Goal: Browse casually: Explore the website without a specific task or goal

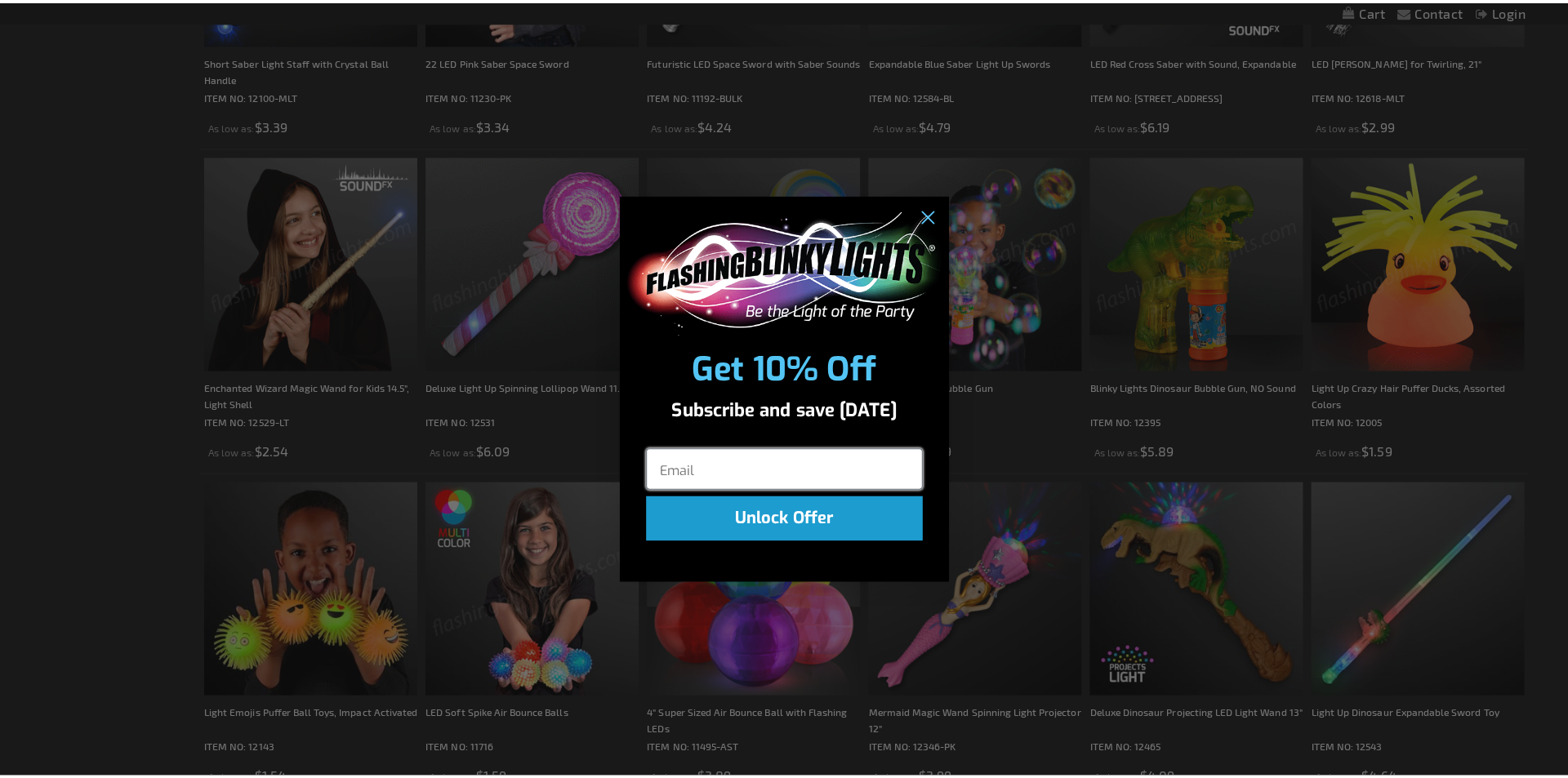
scroll to position [1312, 0]
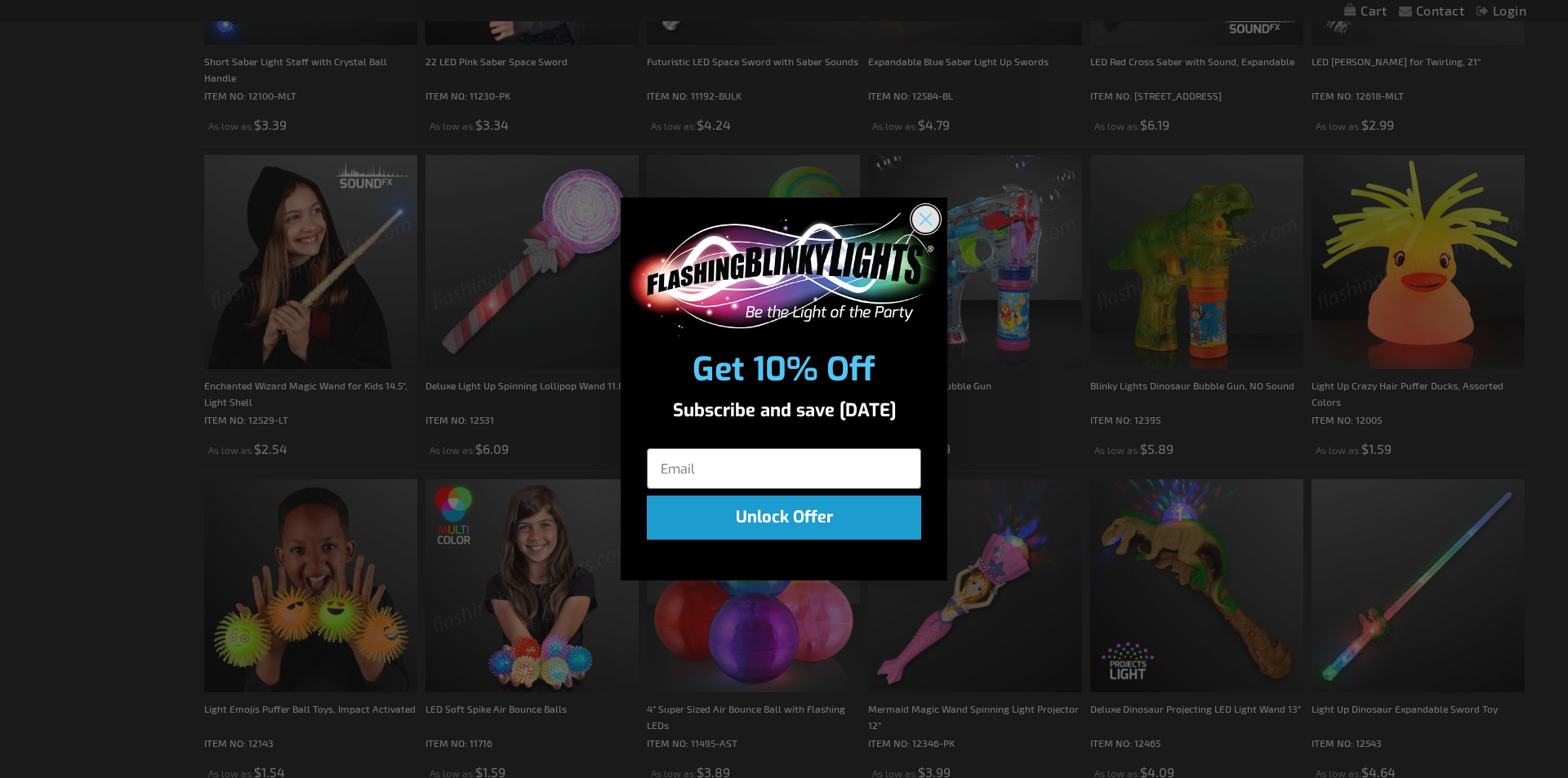
click at [933, 220] on circle "Close dialog" at bounding box center [926, 219] width 27 height 27
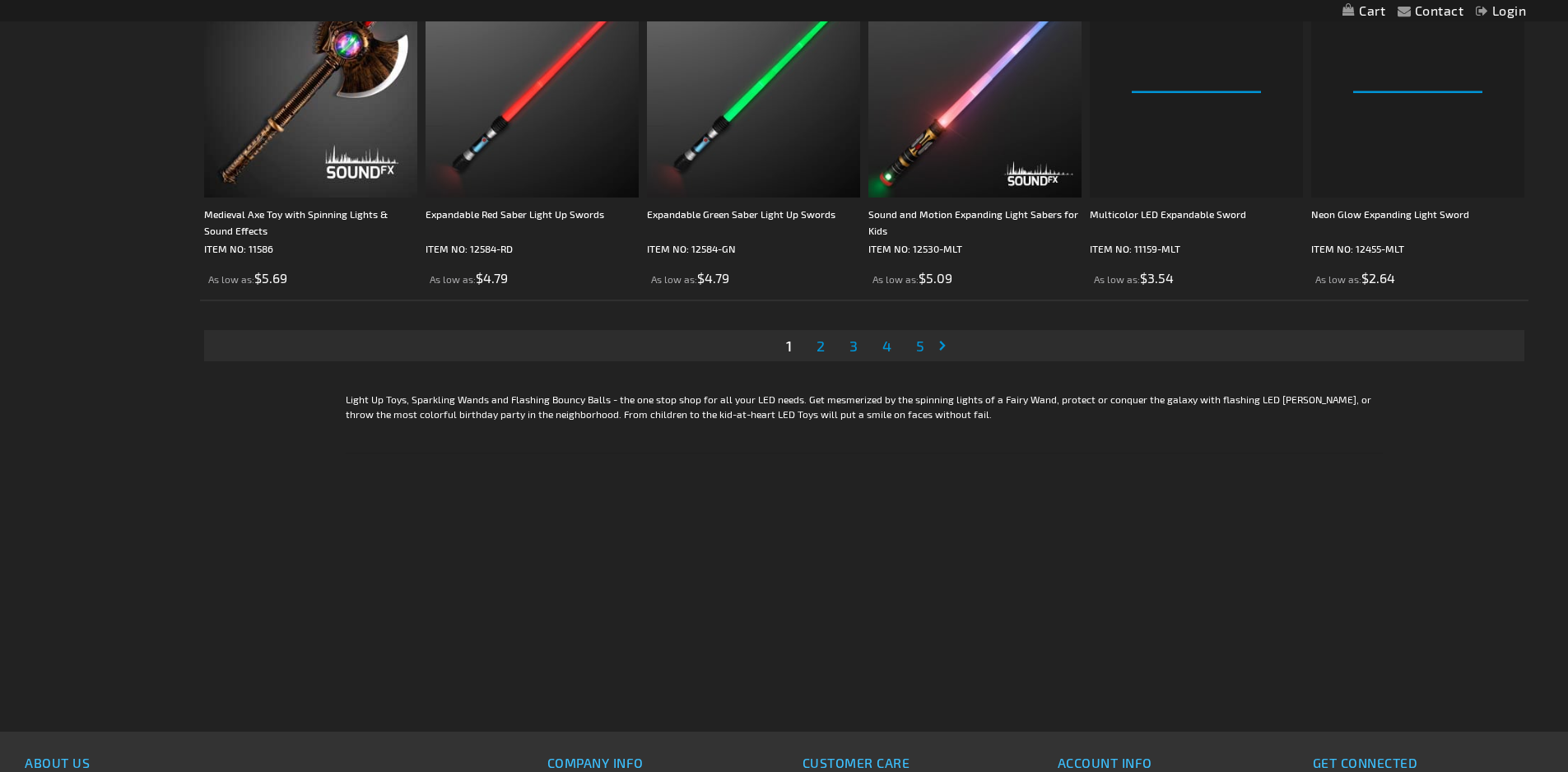
scroll to position [3544, 0]
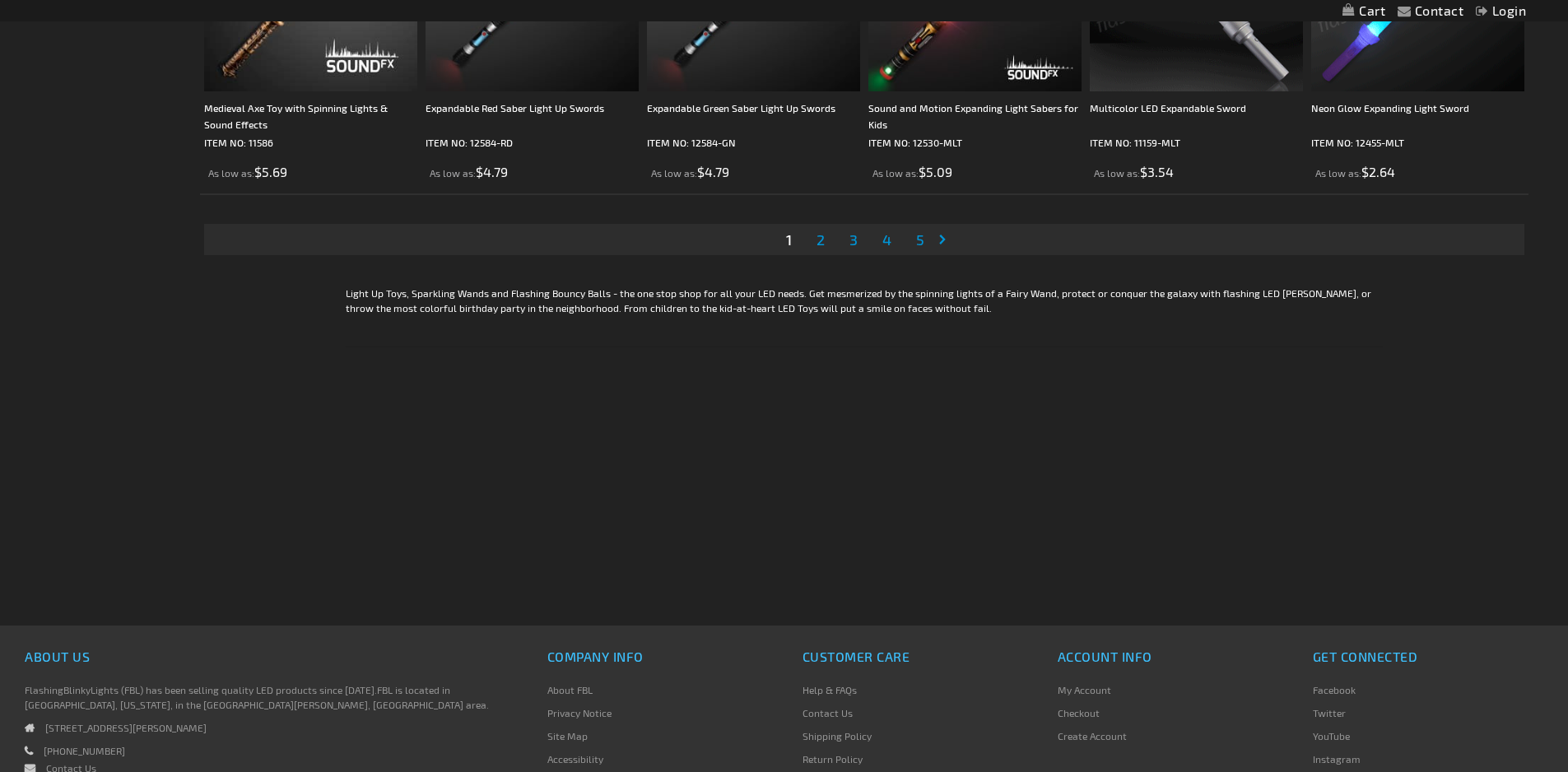
click at [823, 248] on span "2" at bounding box center [821, 240] width 8 height 18
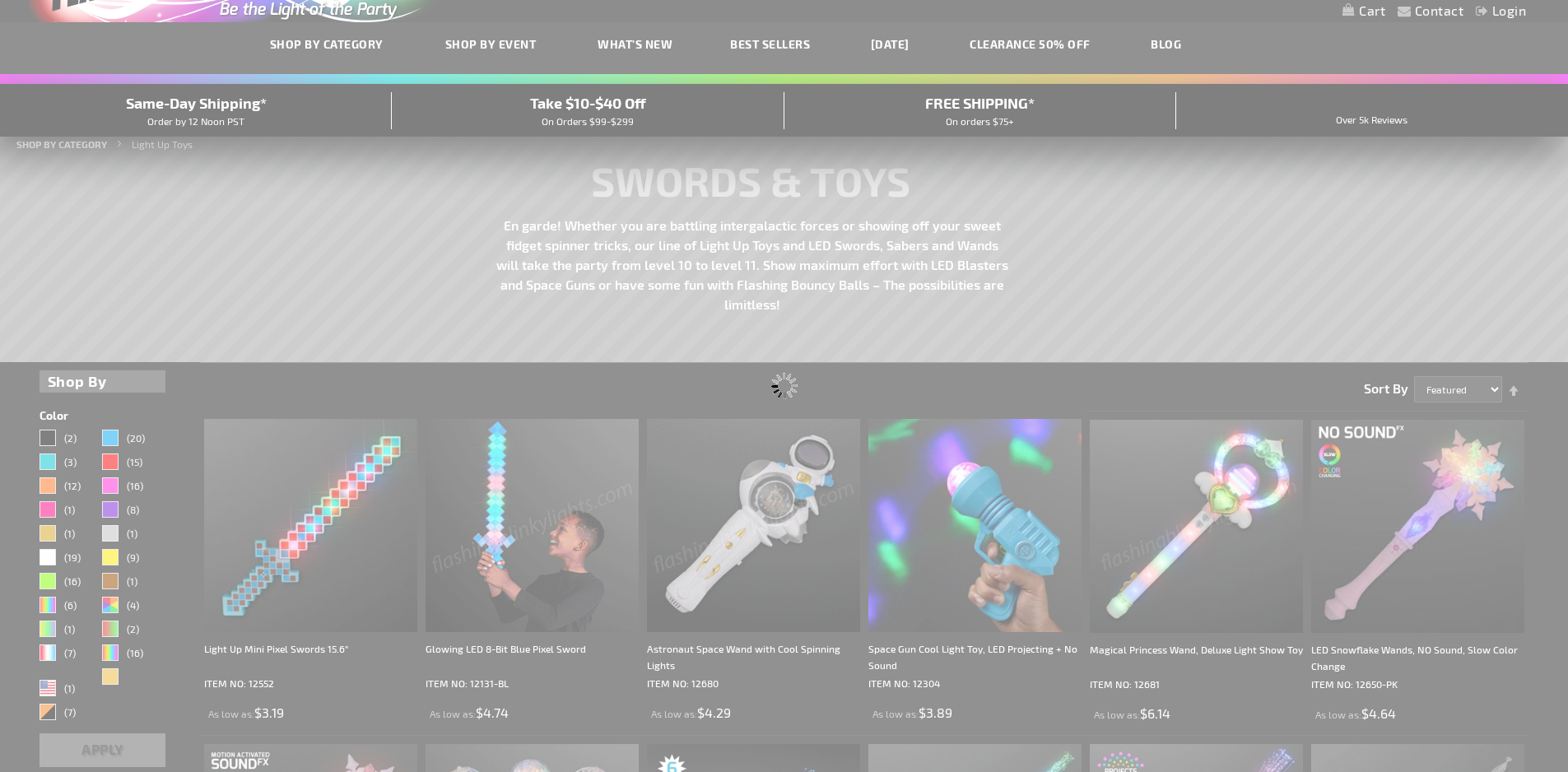
scroll to position [43, 0]
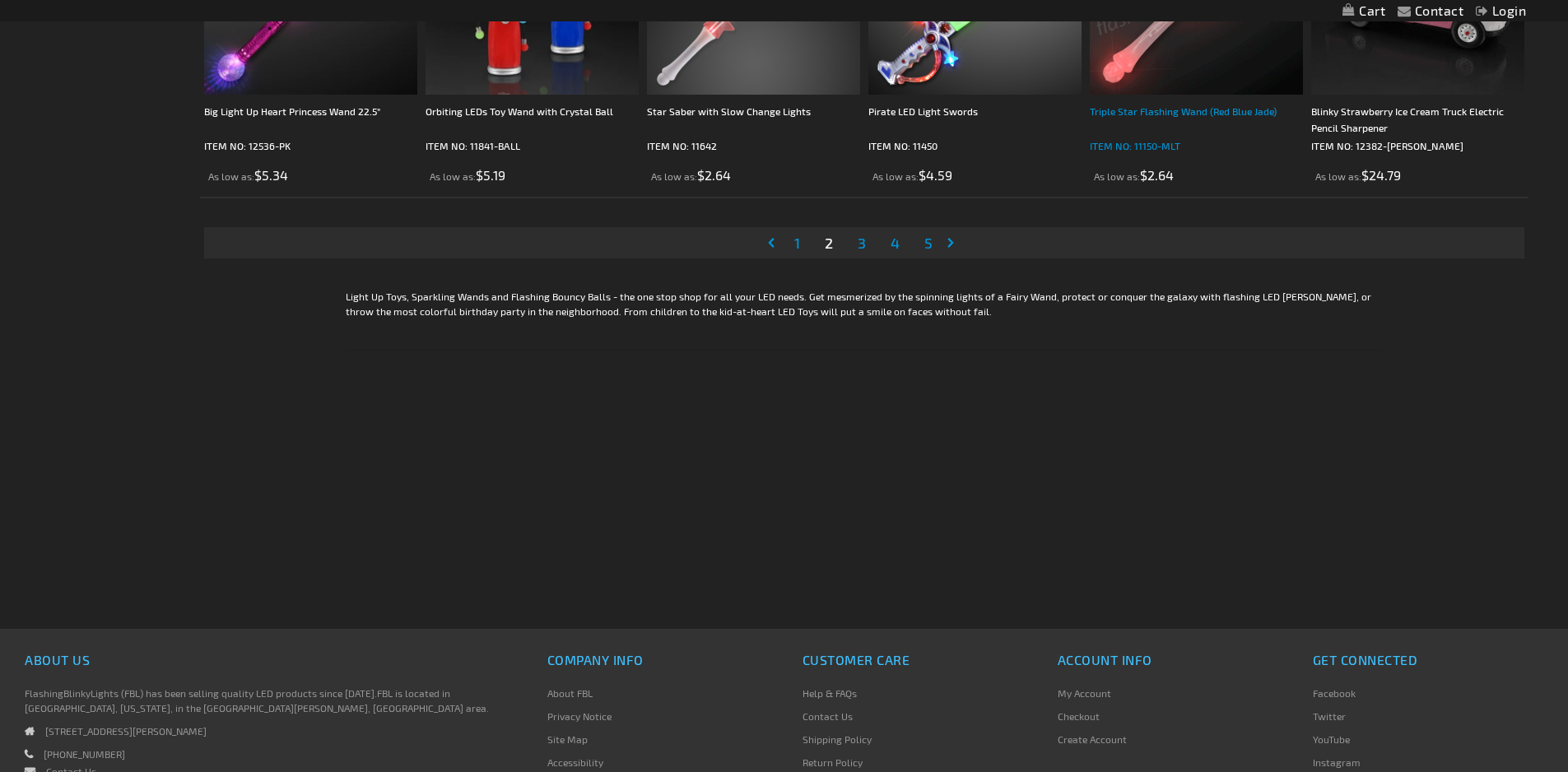
scroll to position [3541, 0]
click at [859, 251] on span "3" at bounding box center [862, 242] width 8 height 18
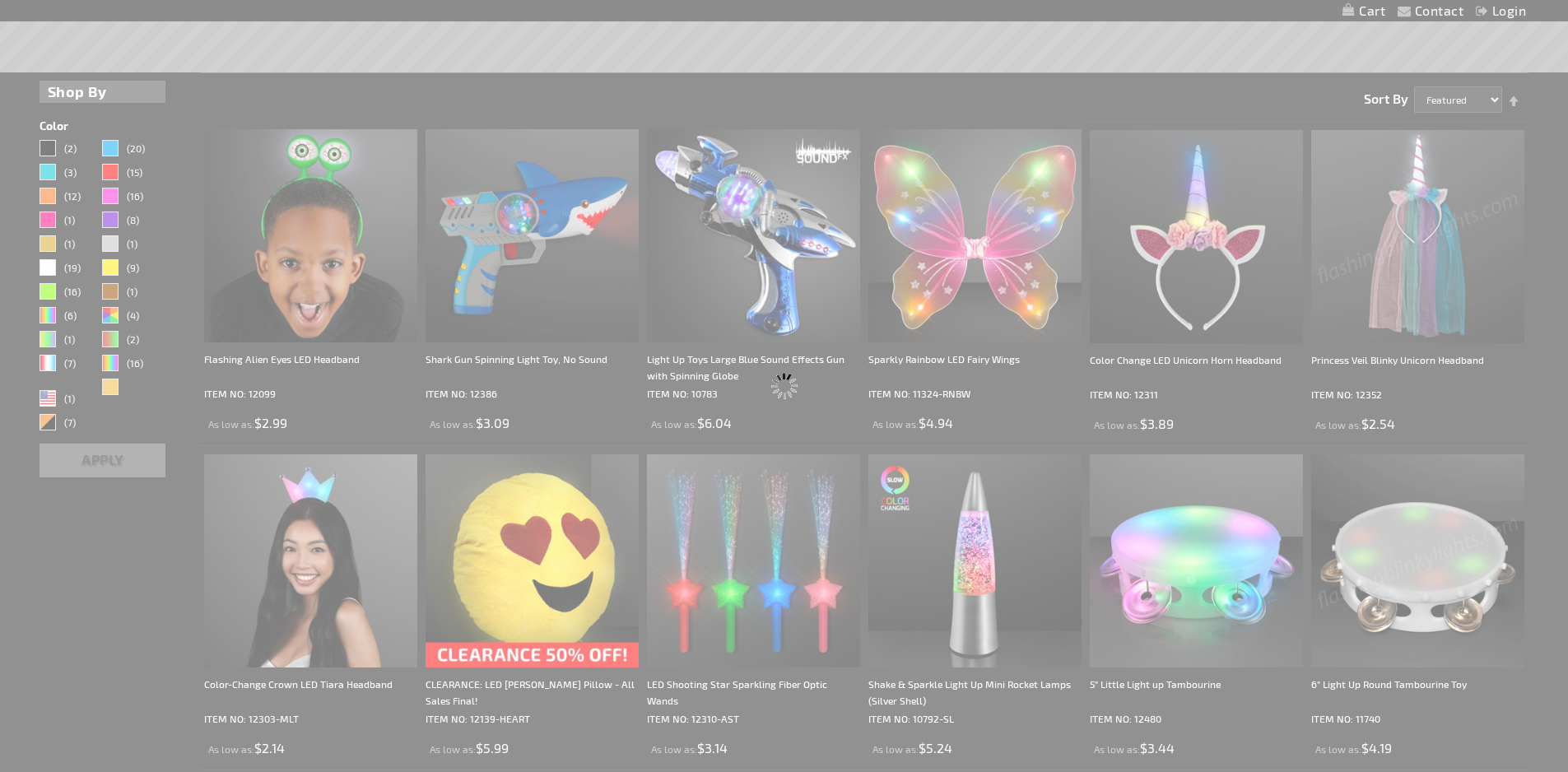
scroll to position [81, 0]
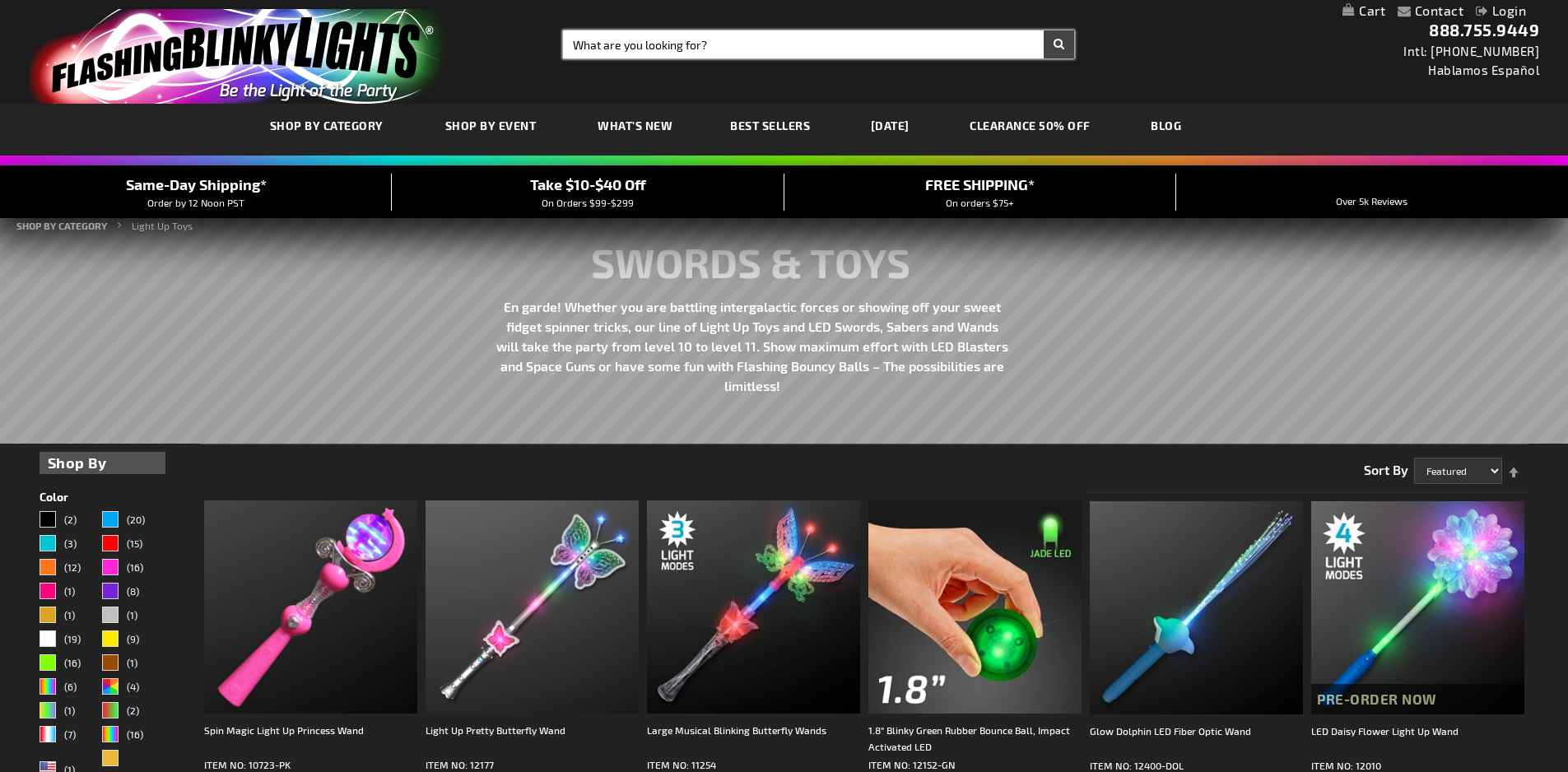
click at [927, 43] on input "Search" at bounding box center [818, 44] width 512 height 28
type input "LED Balloon"
click at [1044, 30] on button "Search" at bounding box center [1058, 44] width 30 height 28
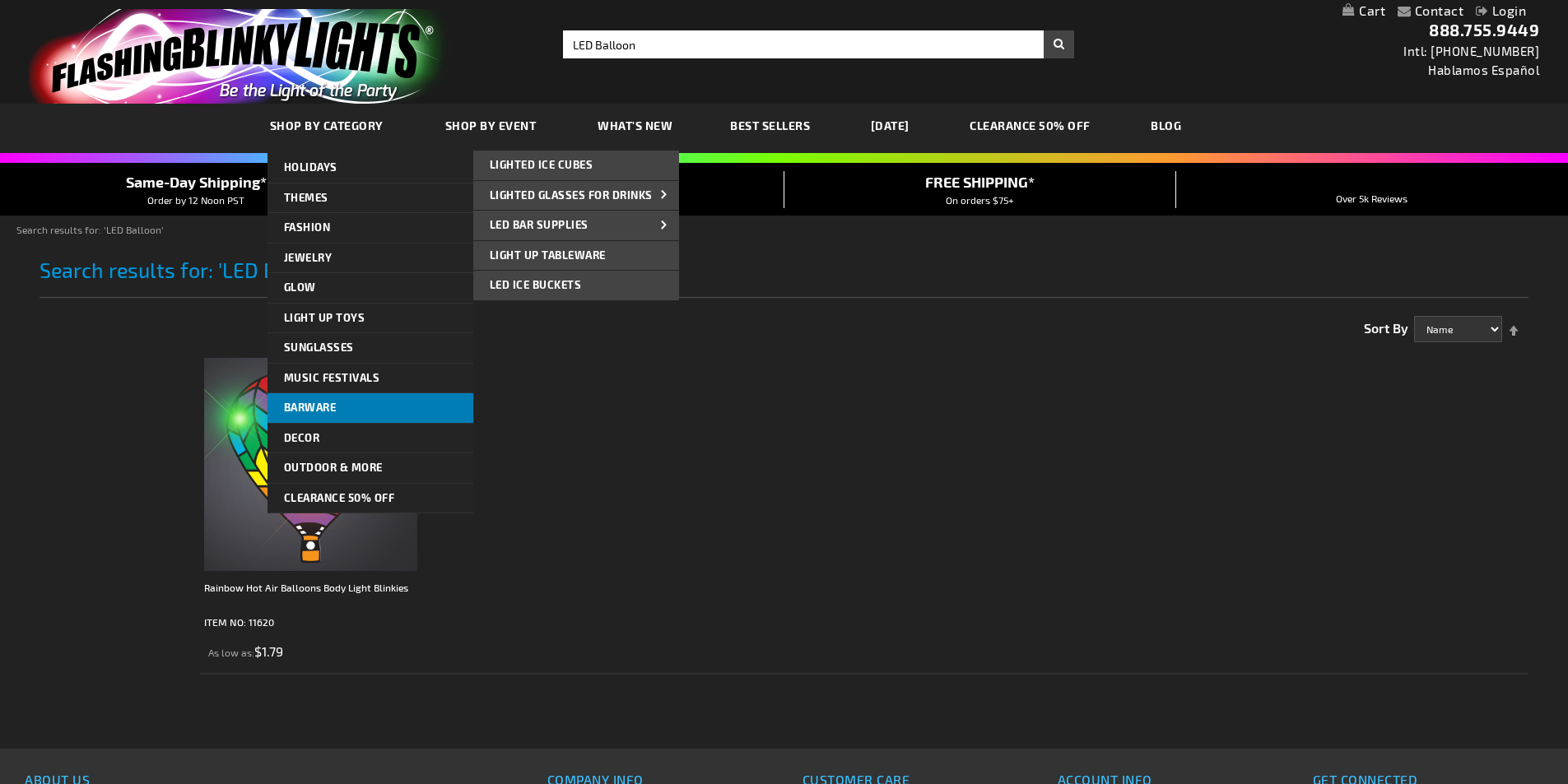
click at [331, 423] on link "Barware" at bounding box center [370, 408] width 206 height 29
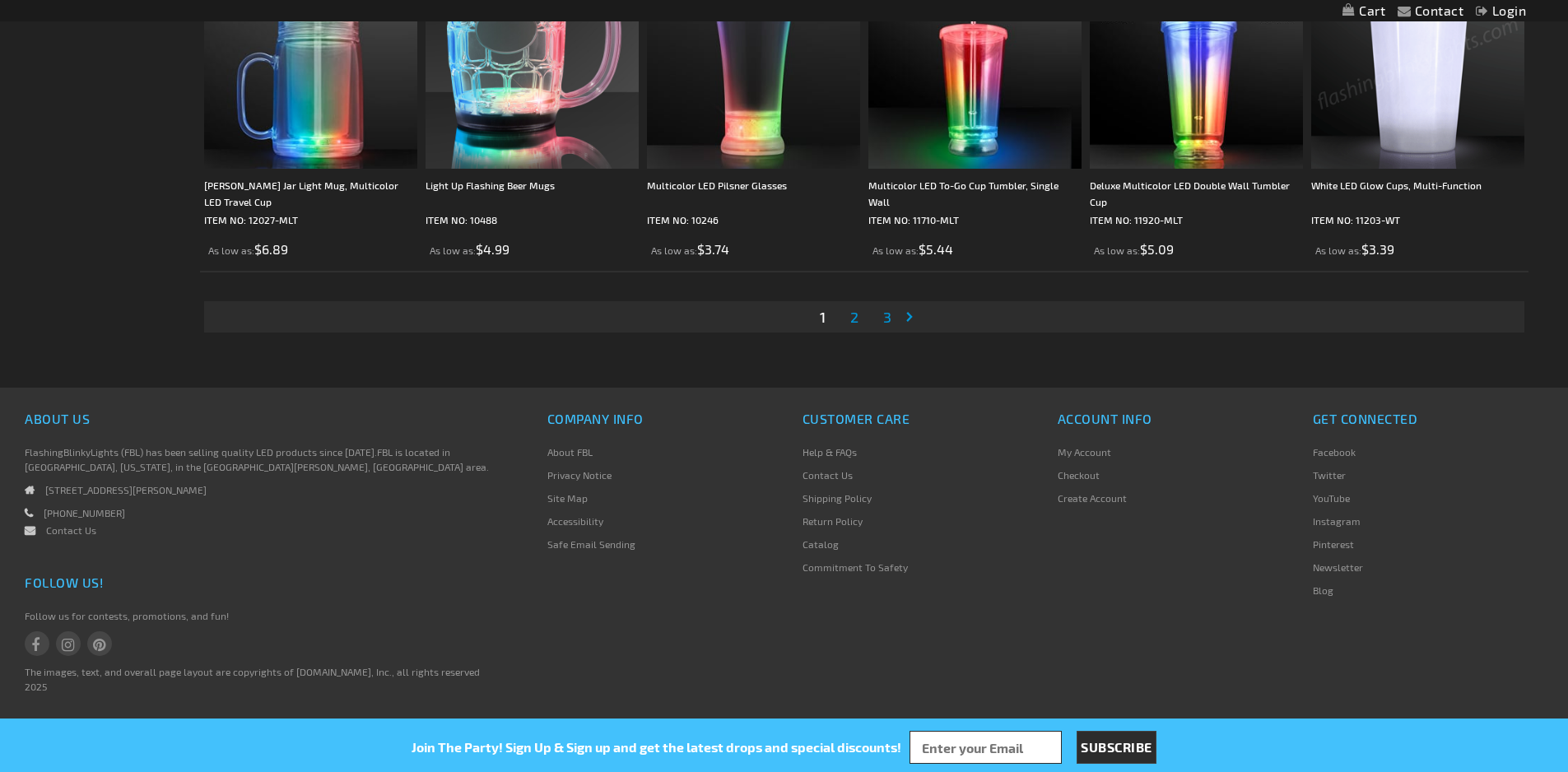
scroll to position [3461, 0]
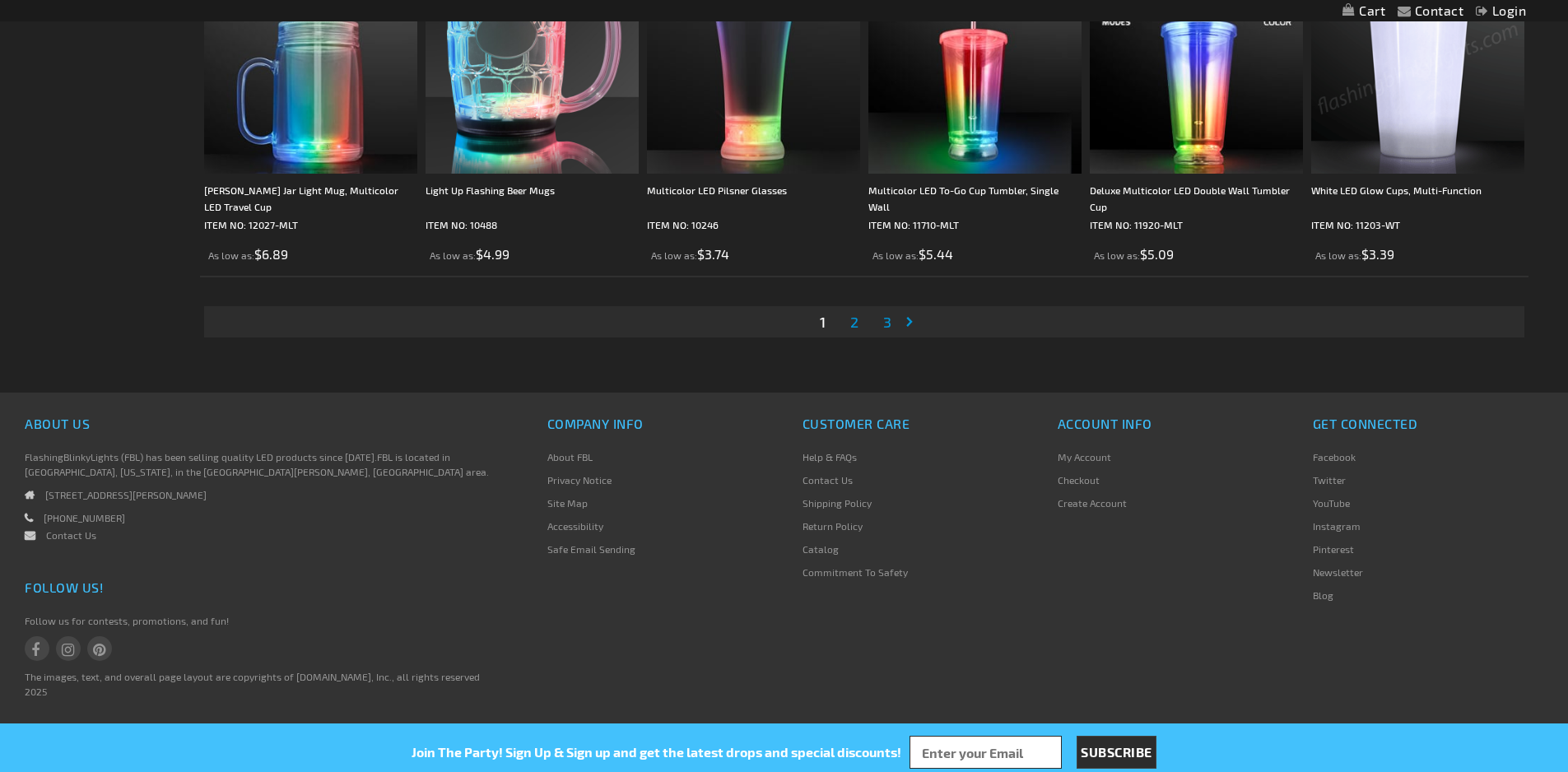
click at [854, 331] on span "2" at bounding box center [854, 322] width 8 height 18
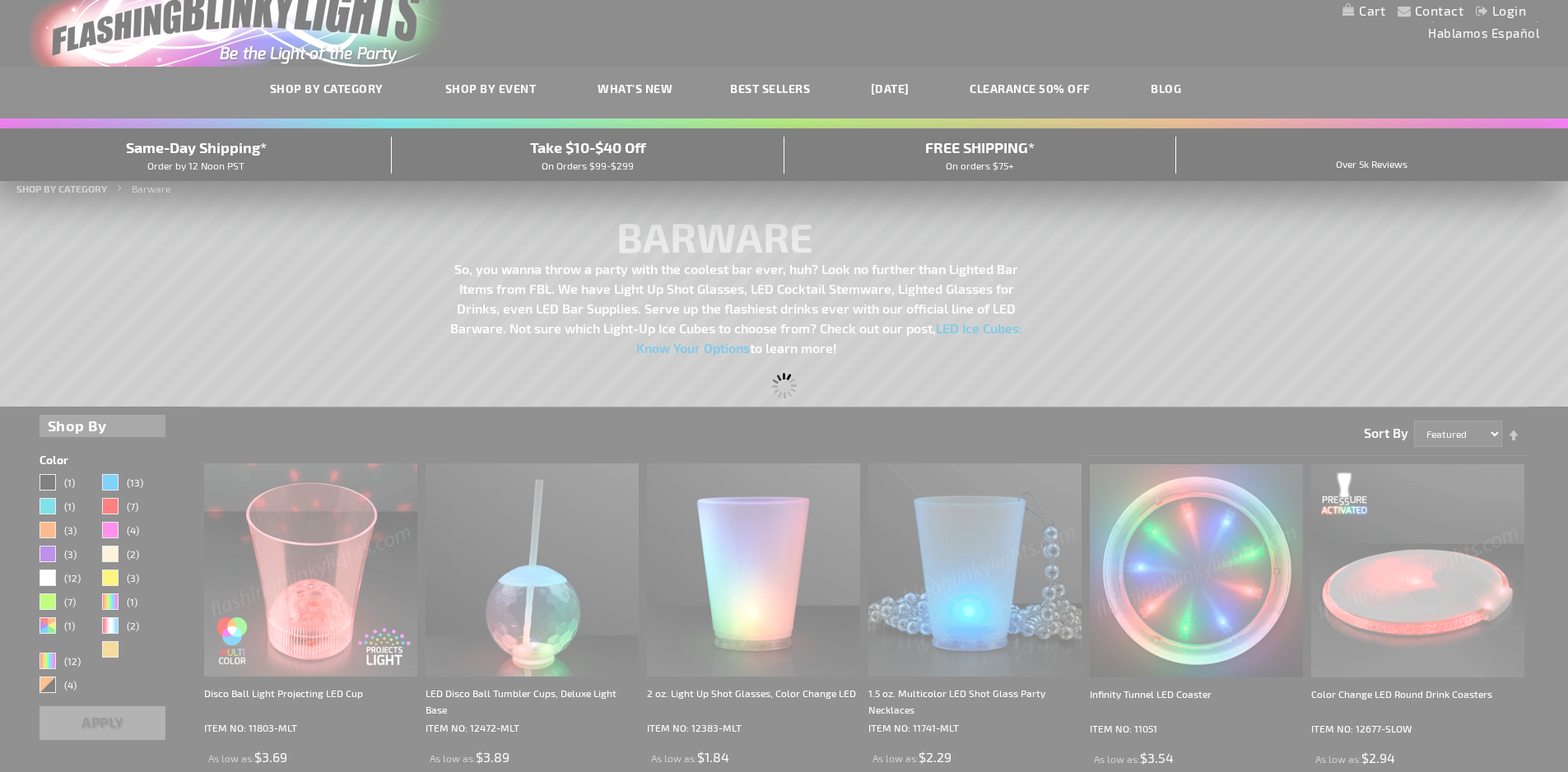
scroll to position [18, 0]
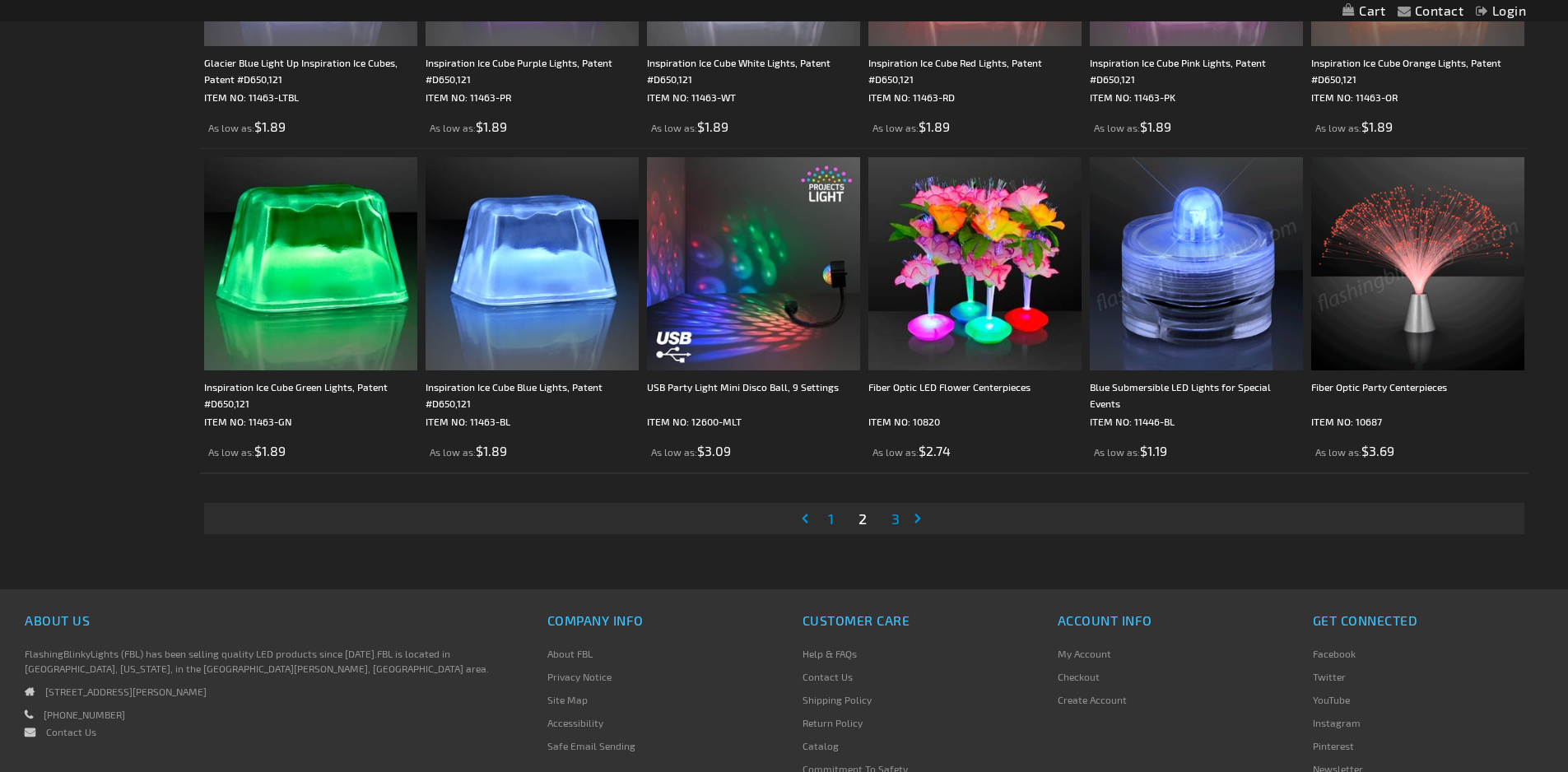
scroll to position [3212, 0]
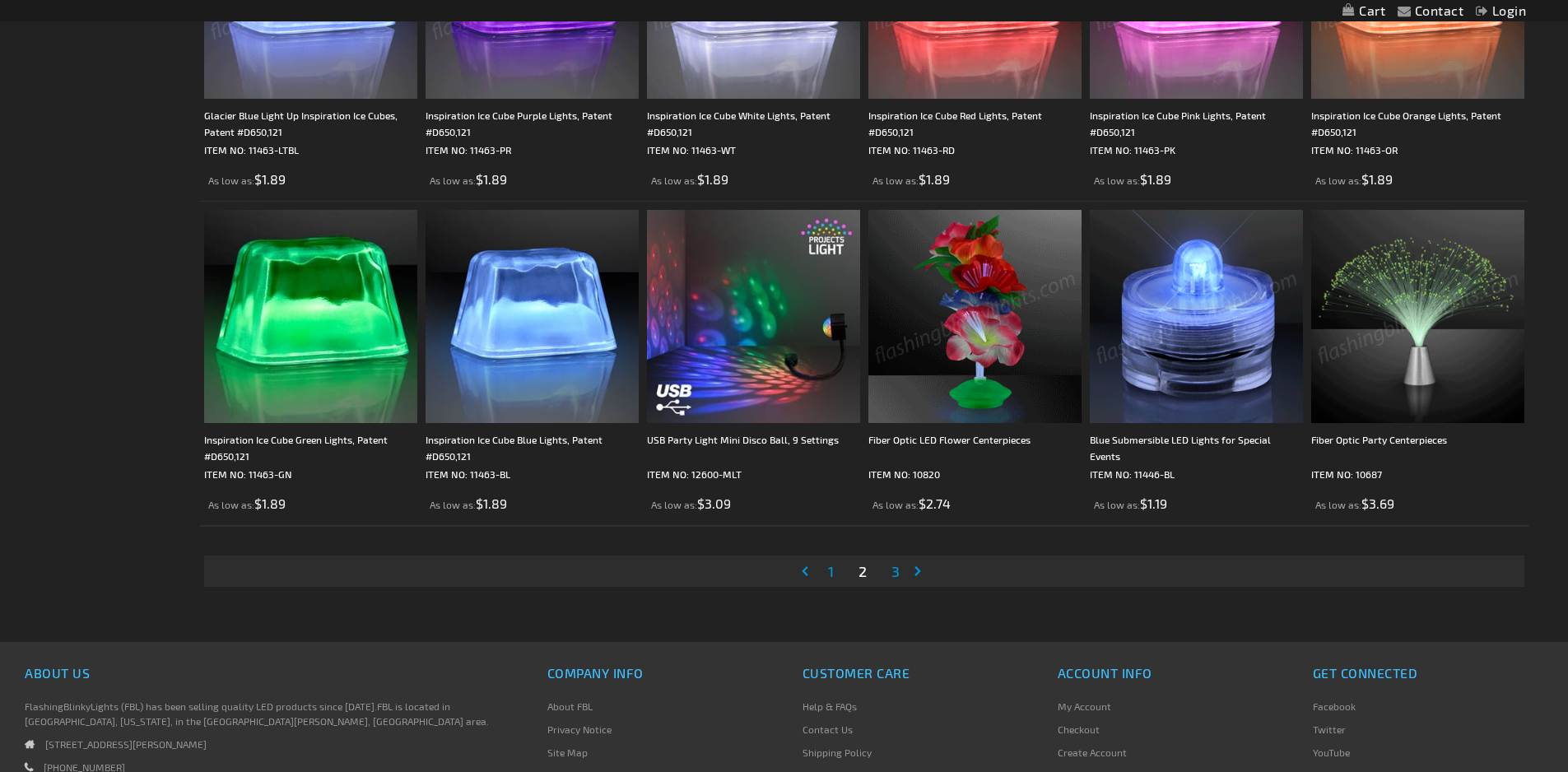
click at [898, 580] on span "3" at bounding box center [895, 572] width 8 height 18
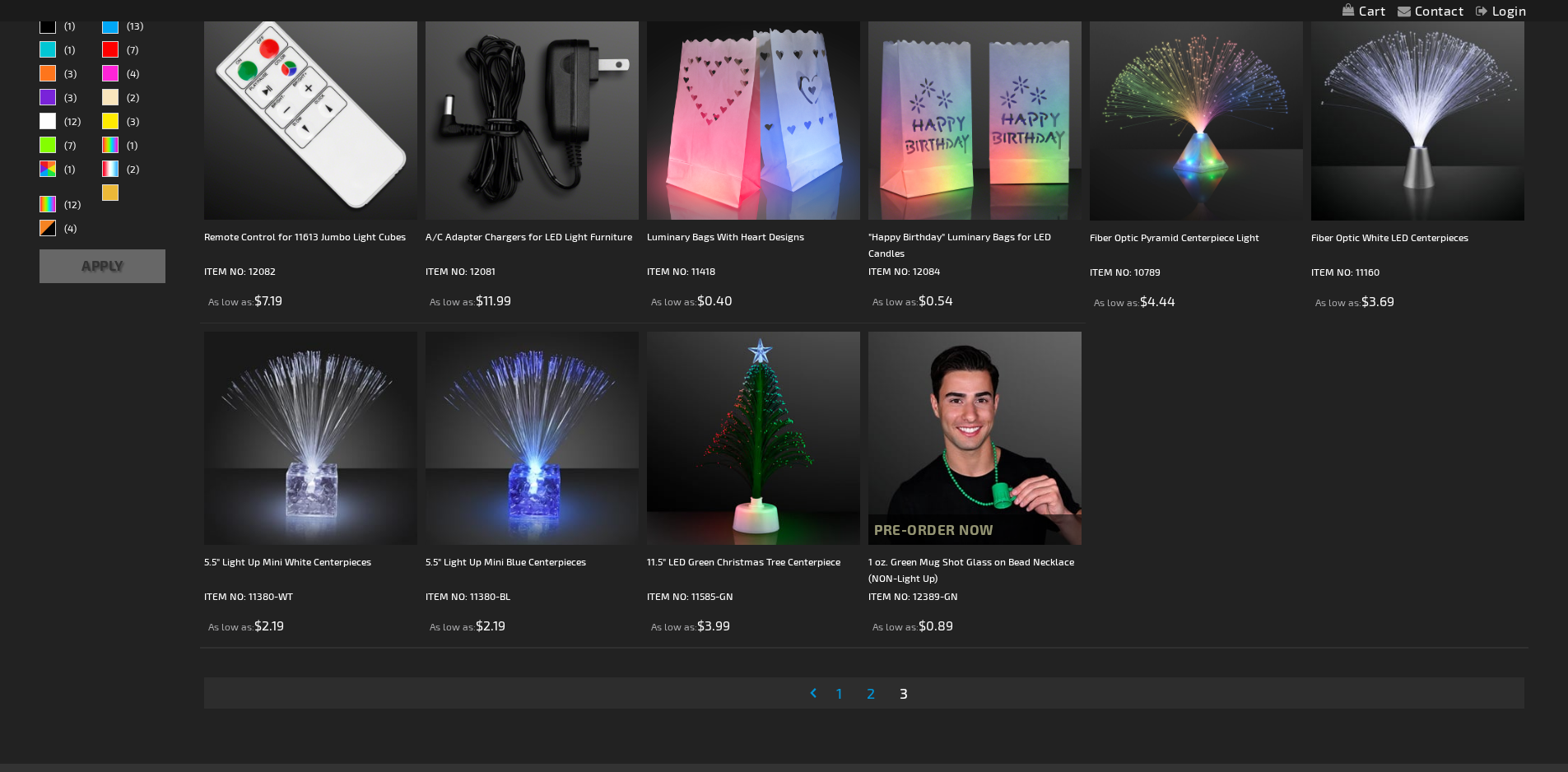
scroll to position [577, 0]
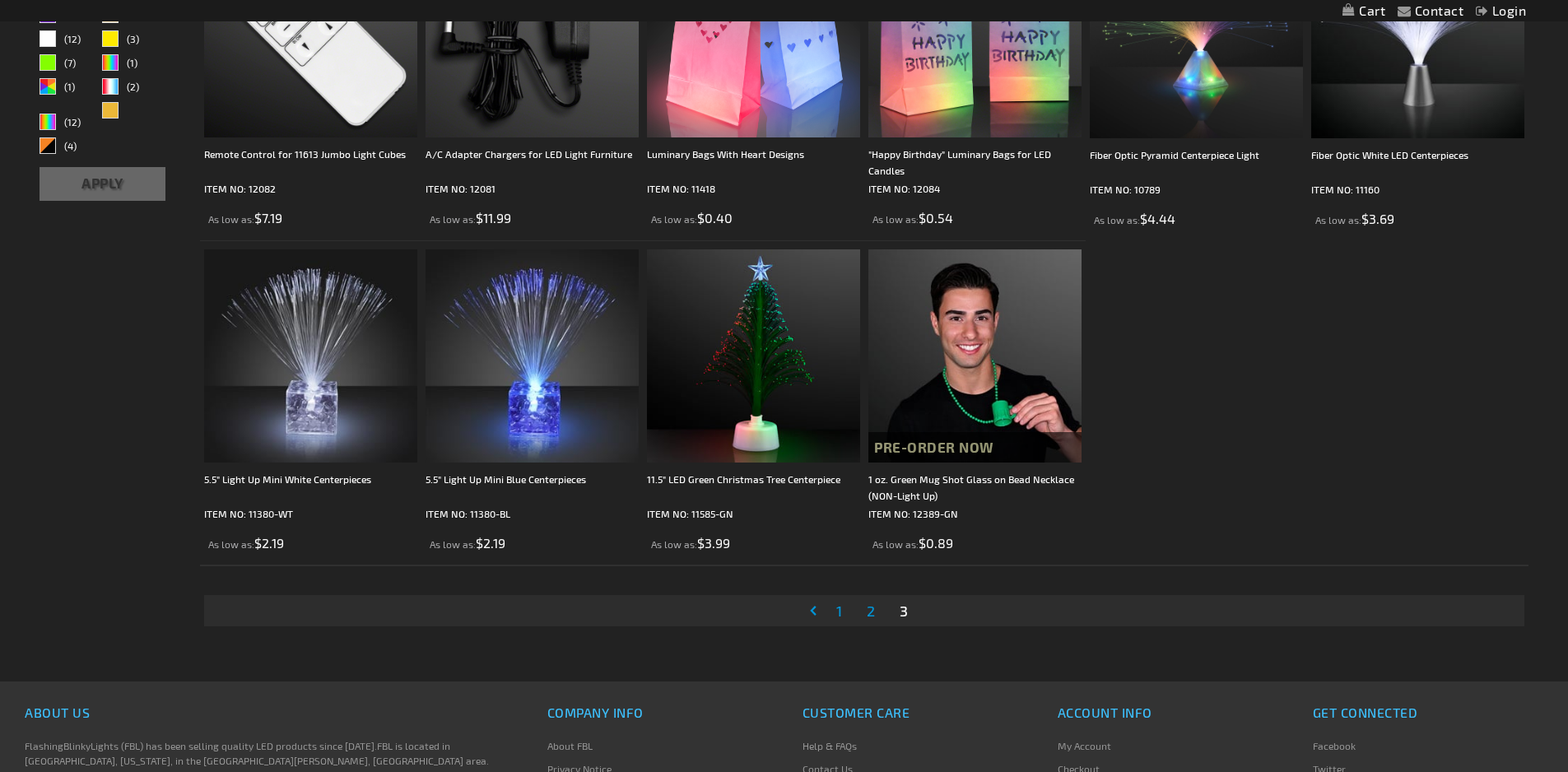
click at [870, 620] on span "2" at bounding box center [871, 611] width 8 height 18
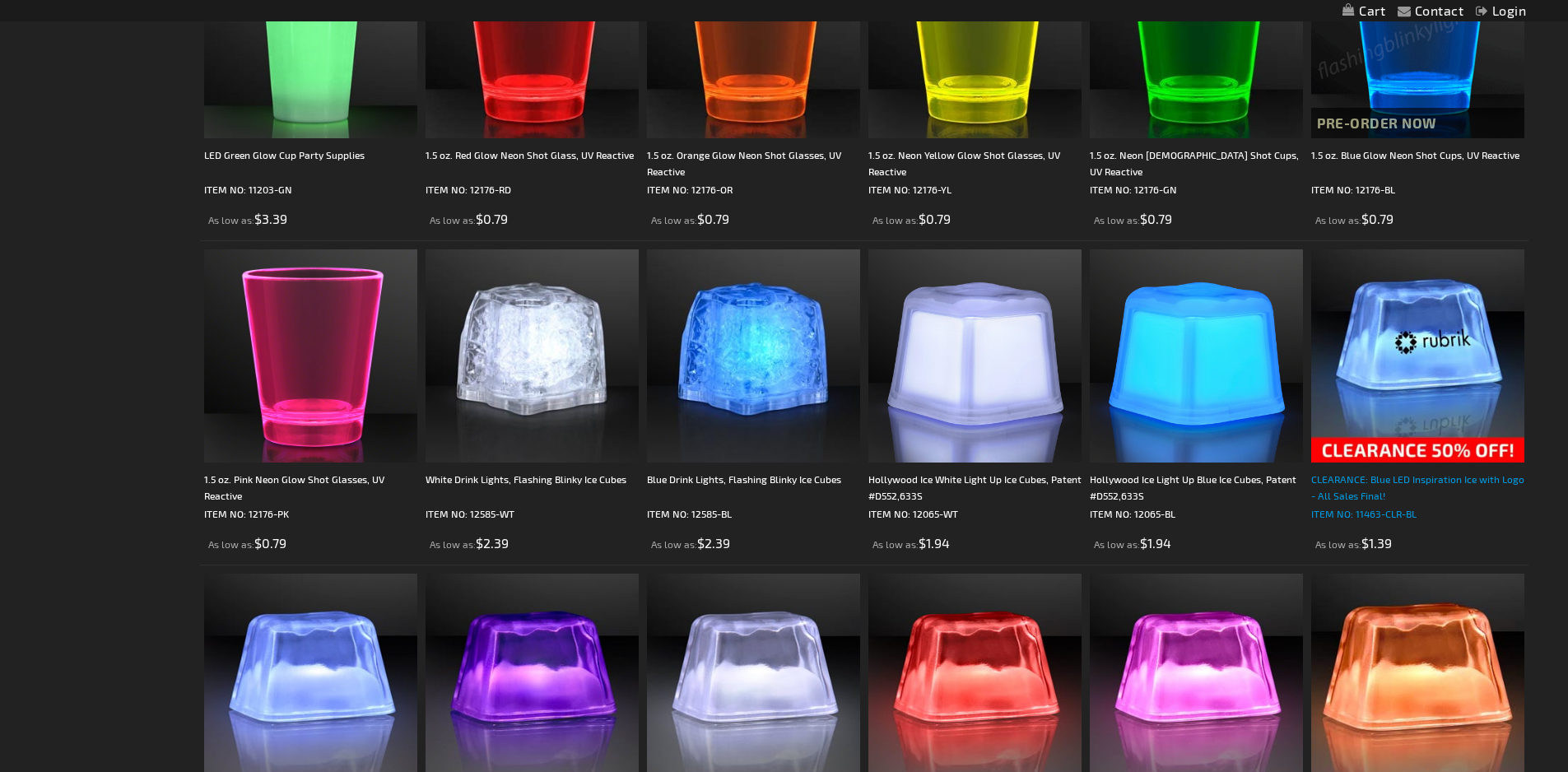
scroll to position [2635, 0]
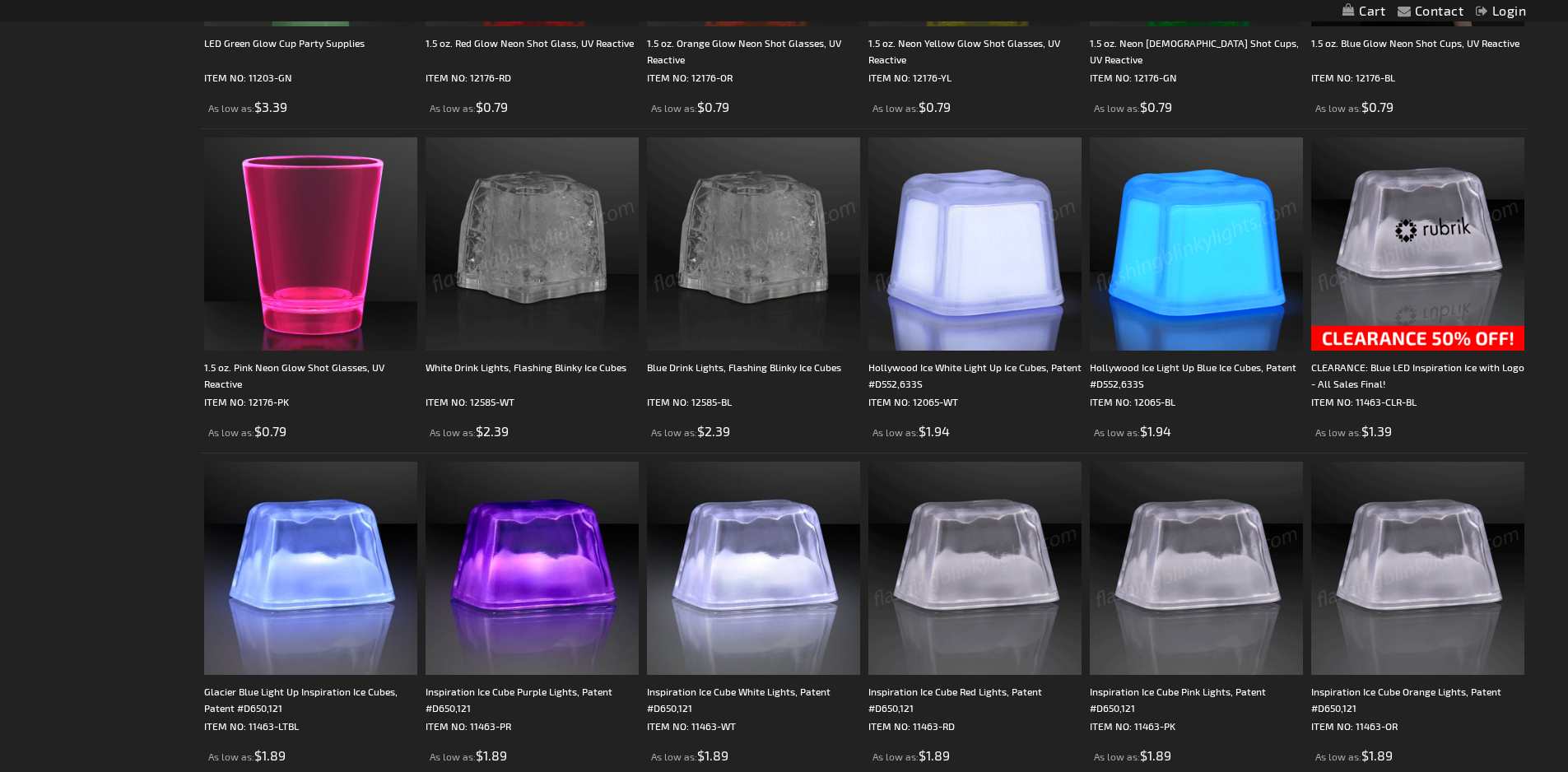
click at [1436, 351] on img at bounding box center [1418, 244] width 213 height 213
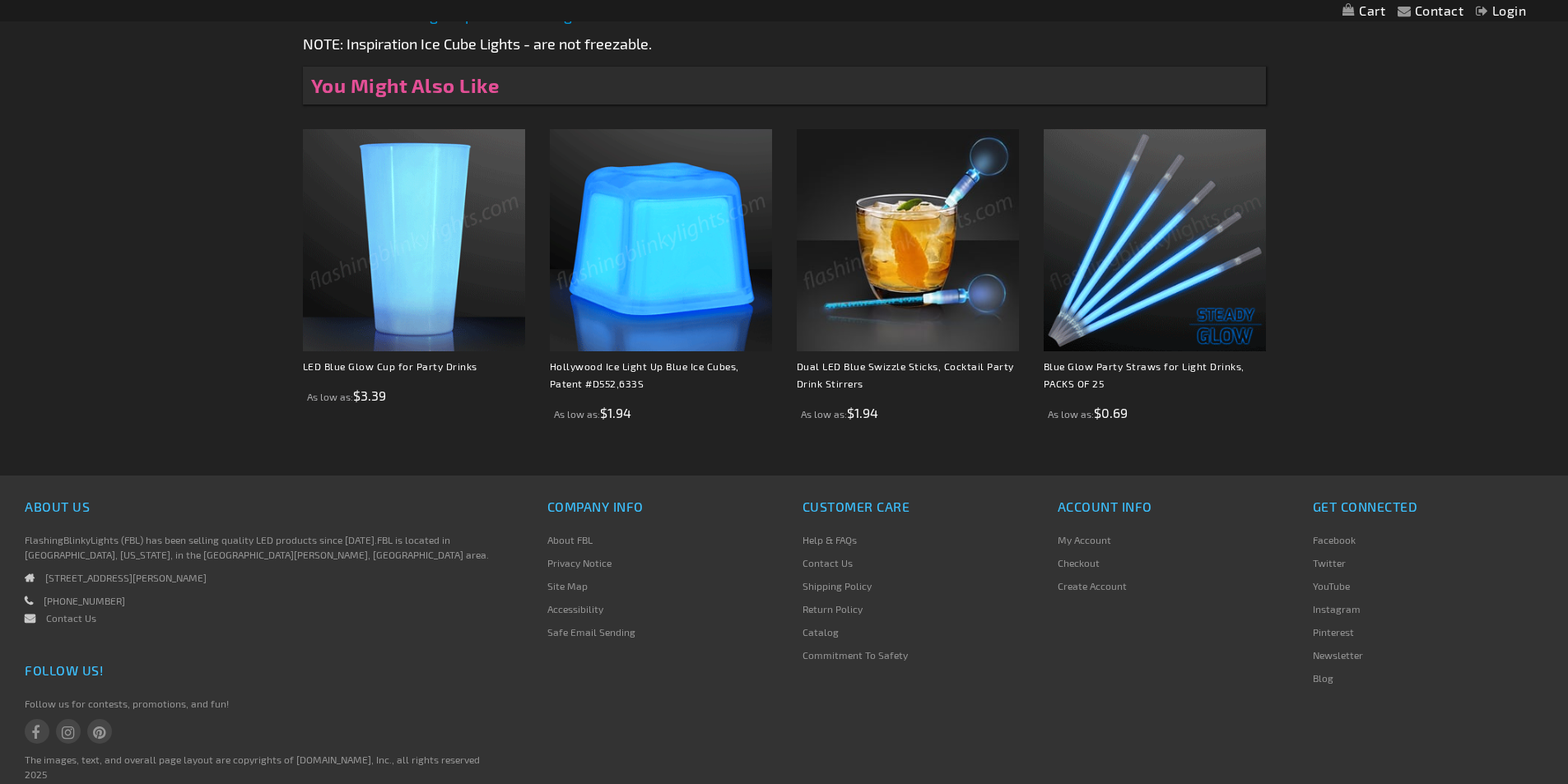
scroll to position [1209, 0]
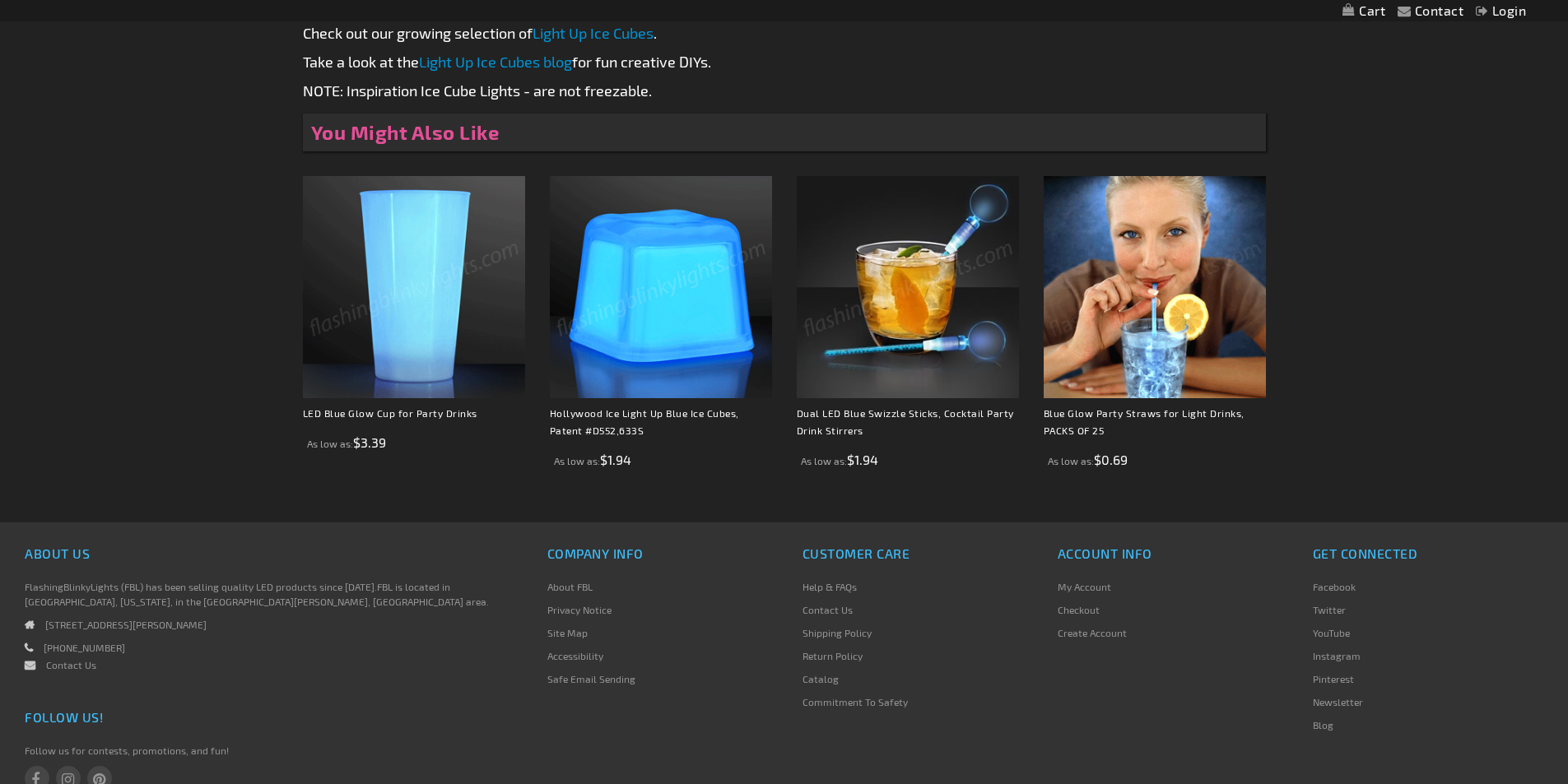
click at [654, 42] on link "Light Up Ice Cubes" at bounding box center [592, 32] width 121 height 18
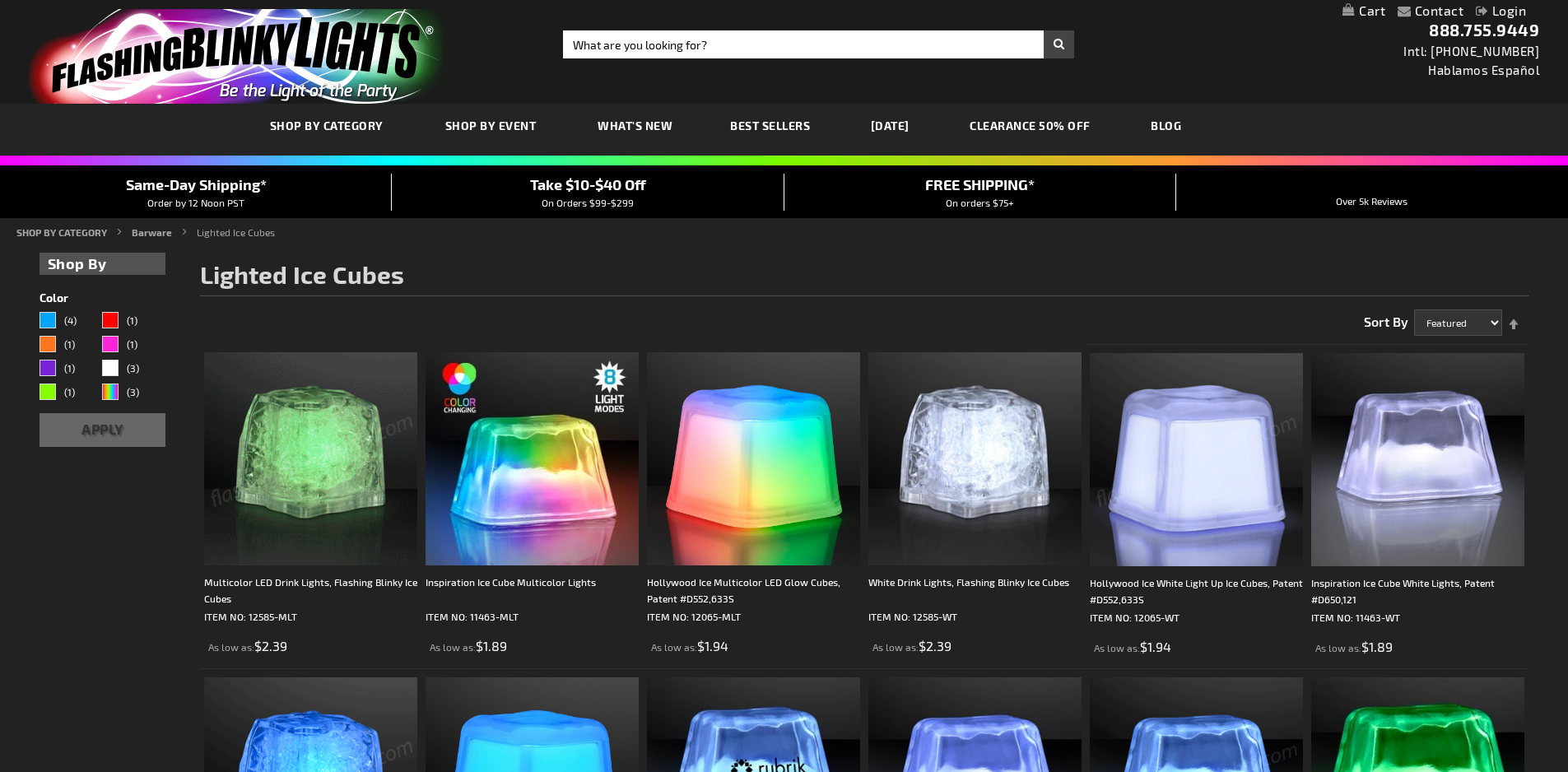
click at [810, 119] on span "Best Sellers" at bounding box center [770, 126] width 80 height 14
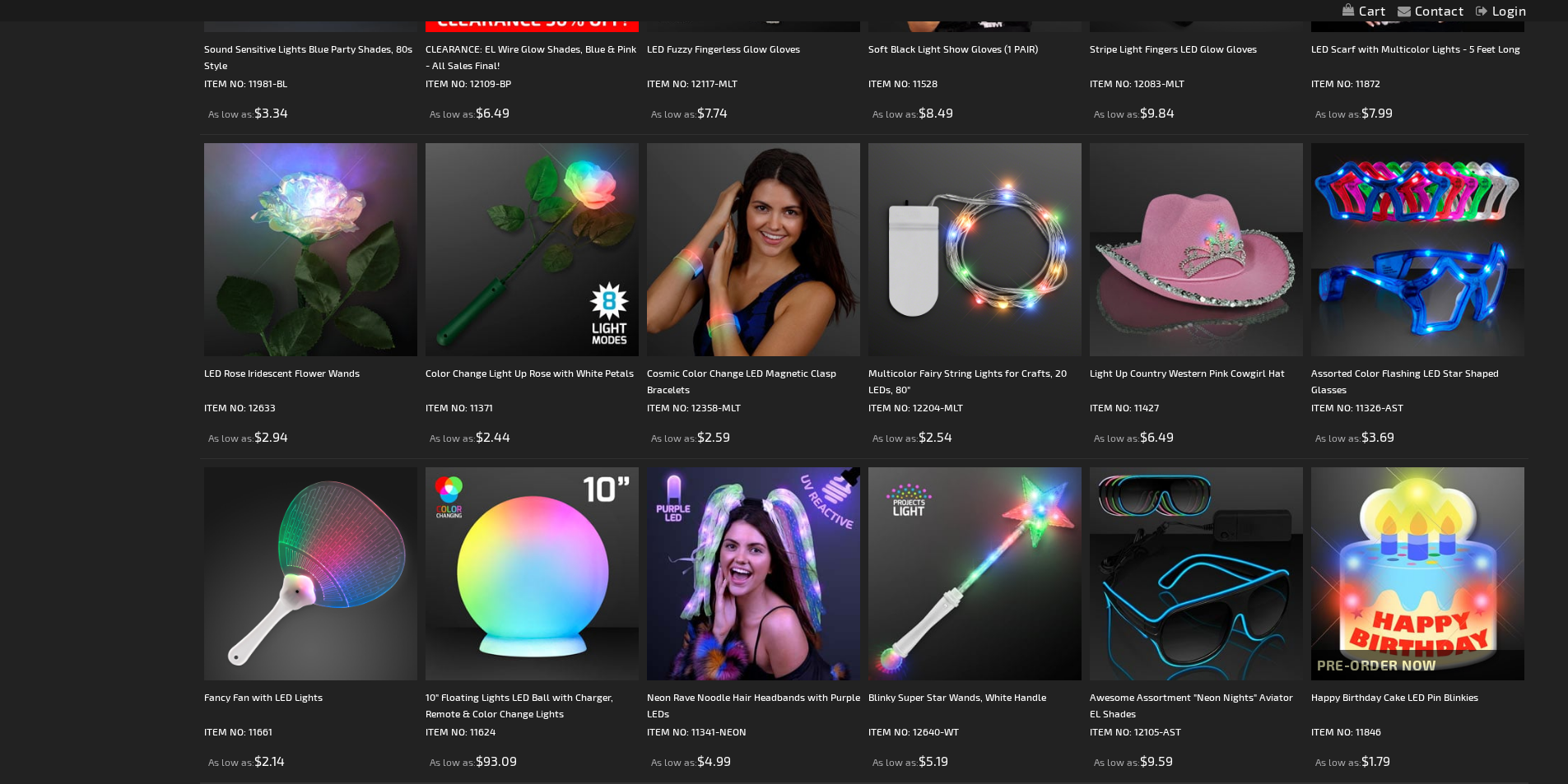
scroll to position [3283, 0]
